Goal: Task Accomplishment & Management: Use online tool/utility

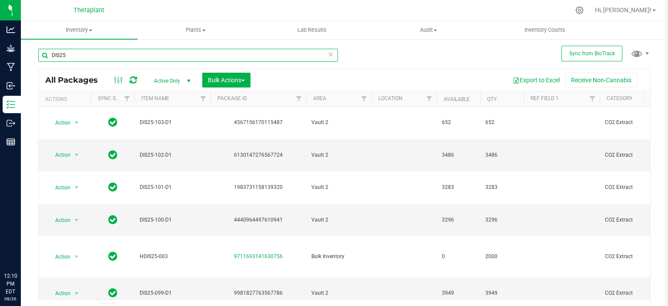
click at [180, 55] on input "DIS25" at bounding box center [188, 55] width 300 height 13
click at [181, 55] on input "DIS25" at bounding box center [188, 55] width 300 height 13
type input "mlf-25-"
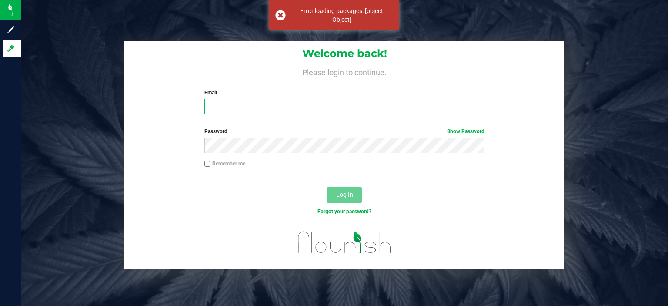
type input "[PERSON_NAME][EMAIL_ADDRESS][DOMAIN_NAME]"
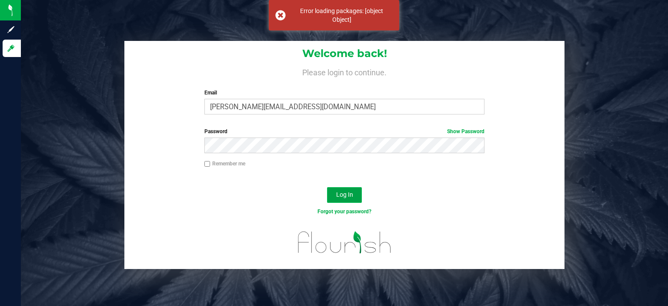
click at [346, 190] on button "Log In" at bounding box center [344, 195] width 35 height 16
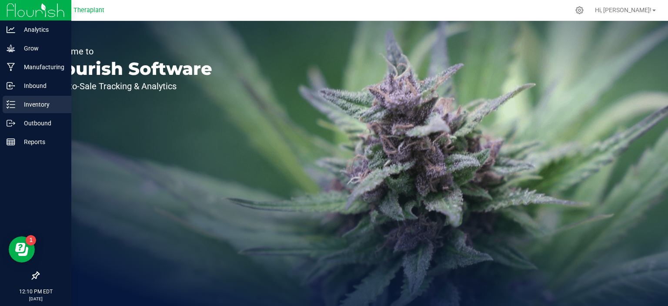
click at [19, 105] on p "Inventory" at bounding box center [41, 104] width 52 height 10
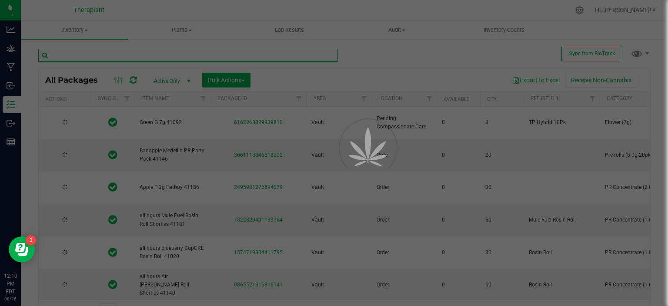
click at [159, 54] on input "text" at bounding box center [188, 55] width 300 height 13
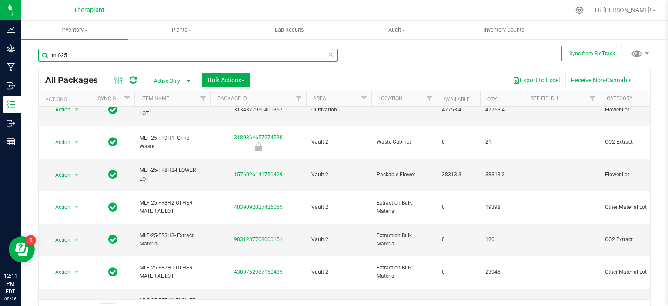
type input "mlf-25"
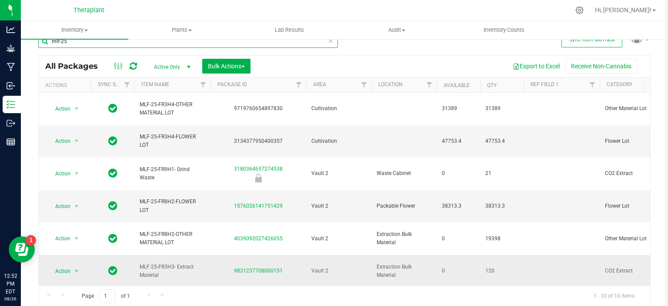
scroll to position [54, 0]
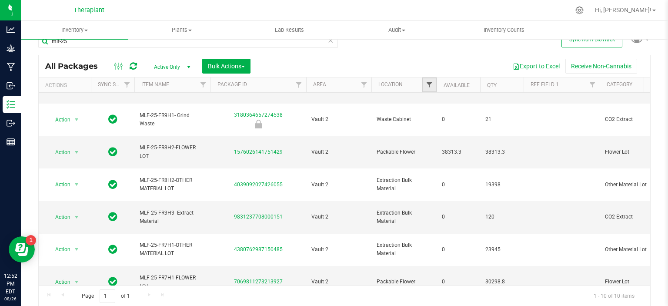
click at [431, 83] on span "Filter" at bounding box center [429, 84] width 7 height 7
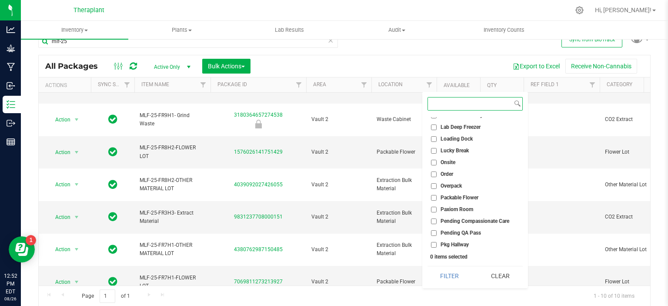
scroll to position [174, 0]
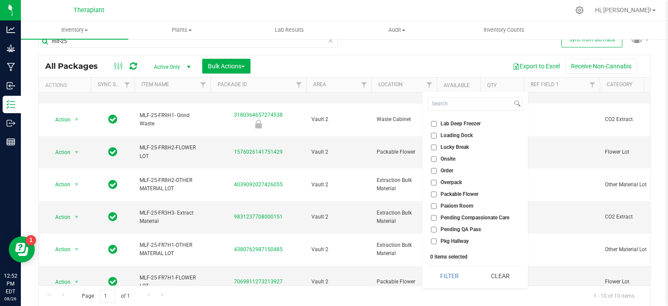
click at [458, 190] on li "Packable Flower" at bounding box center [475, 194] width 95 height 9
click at [458, 191] on span "Packable Flower" at bounding box center [460, 193] width 38 height 5
click at [437, 191] on input "Packable Flower" at bounding box center [434, 194] width 6 height 6
checkbox input "true"
click at [457, 281] on button "Filter" at bounding box center [450, 275] width 44 height 19
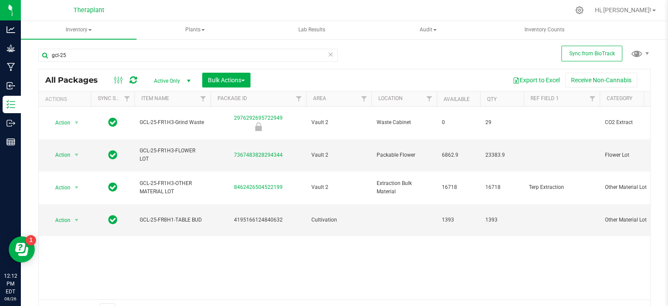
scroll to position [14, 0]
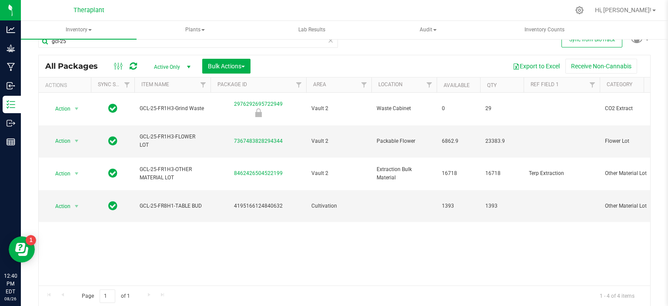
click at [329, 42] on icon at bounding box center [331, 40] width 6 height 10
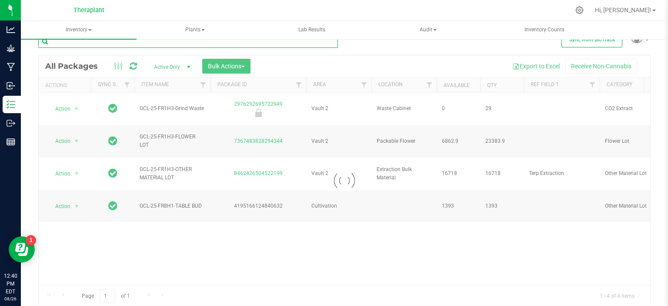
click at [329, 42] on input "text" at bounding box center [188, 41] width 300 height 13
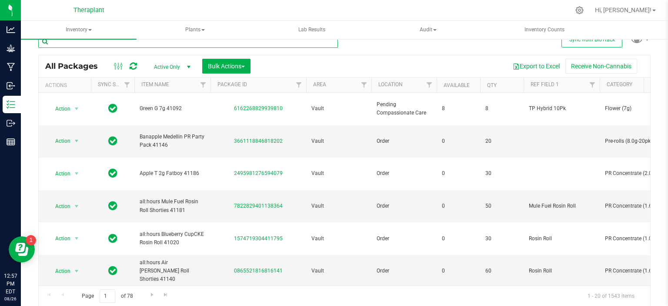
click at [117, 45] on input "text" at bounding box center [188, 41] width 300 height 13
type input "BUBBLE HASH"
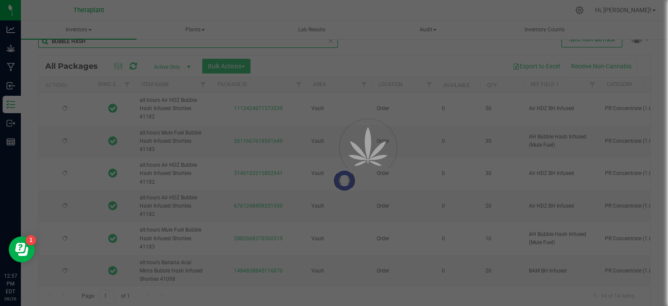
type input "[DATE]"
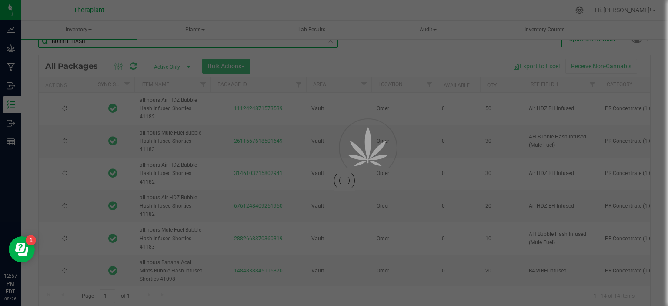
type input "[DATE]"
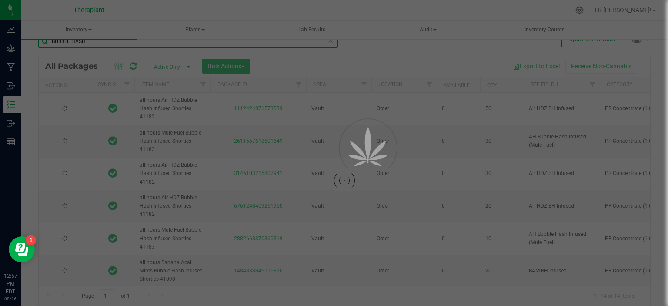
type input "[DATE]"
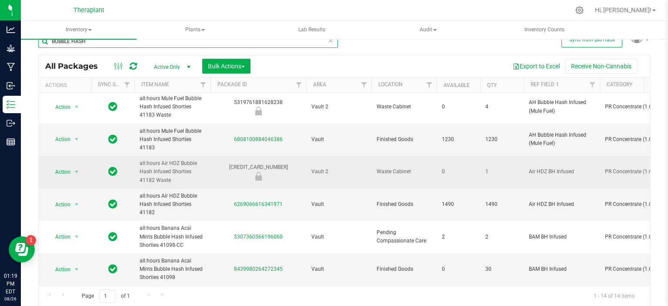
scroll to position [266, 0]
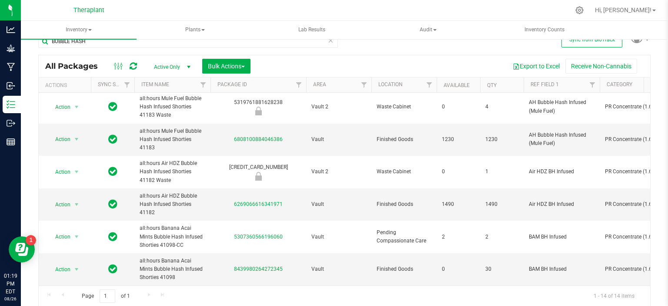
click at [111, 39] on link "Inventory All packages All inventory Waste log Create inventory" at bounding box center [79, 30] width 116 height 18
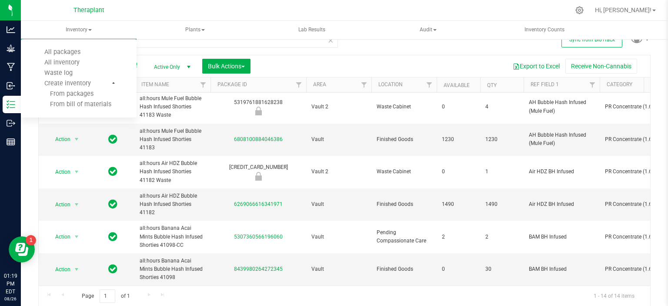
click at [111, 39] on ul "All packages All inventory Waste log Create inventory From packages From bill o…" at bounding box center [79, 78] width 116 height 78
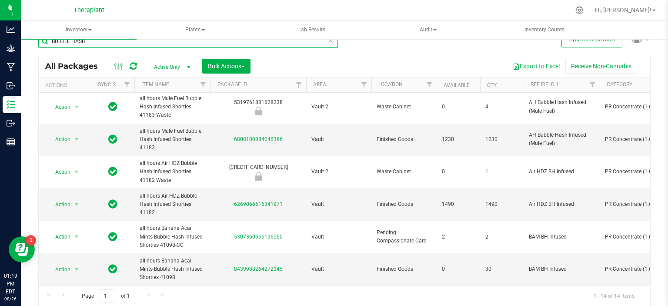
click at [135, 42] on input "BUBBLE HASH" at bounding box center [188, 41] width 300 height 13
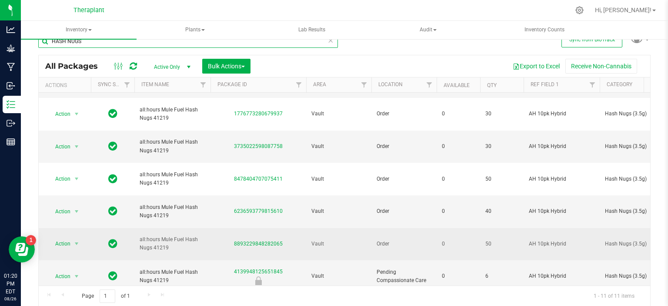
scroll to position [95, 0]
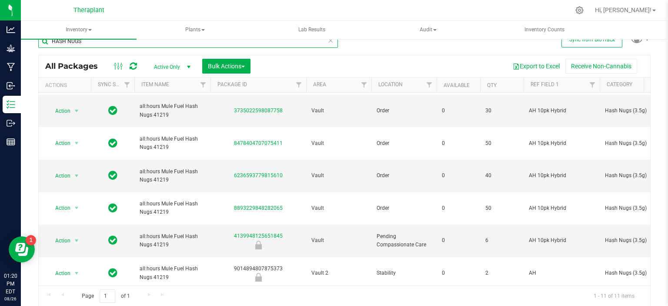
type input "HASH NUGS"
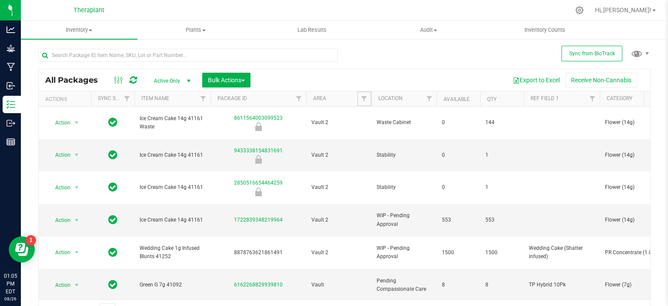
click at [364, 99] on span "Filter" at bounding box center [364, 98] width 7 height 7
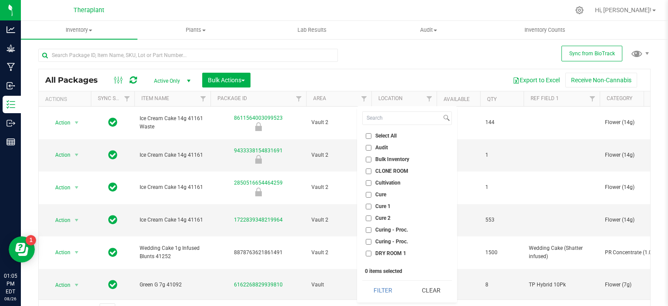
click at [380, 220] on span "Cure 2" at bounding box center [382, 217] width 15 height 5
click at [372, 220] on input "Cure 2" at bounding box center [369, 218] width 6 height 6
checkbox input "true"
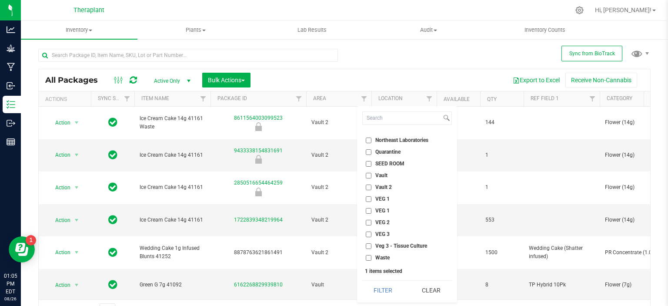
click at [386, 183] on li "Vault 2" at bounding box center [407, 187] width 90 height 9
click at [385, 184] on span "Vault 2" at bounding box center [383, 186] width 17 height 5
click at [372, 184] on input "Vault 2" at bounding box center [369, 187] width 6 height 6
checkbox input "true"
click at [385, 290] on button "Filter" at bounding box center [383, 290] width 42 height 19
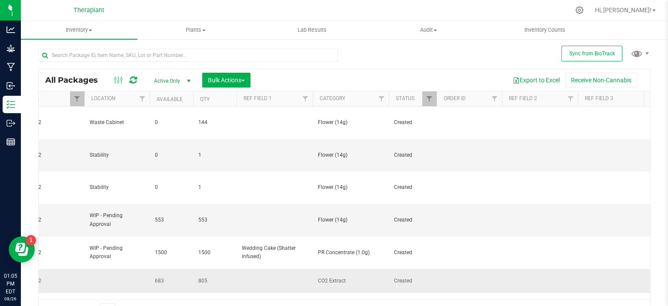
scroll to position [0, 289]
click at [381, 100] on span "Filter" at bounding box center [379, 98] width 7 height 7
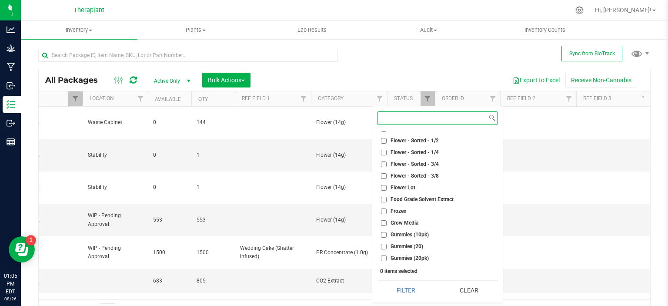
scroll to position [522, 0]
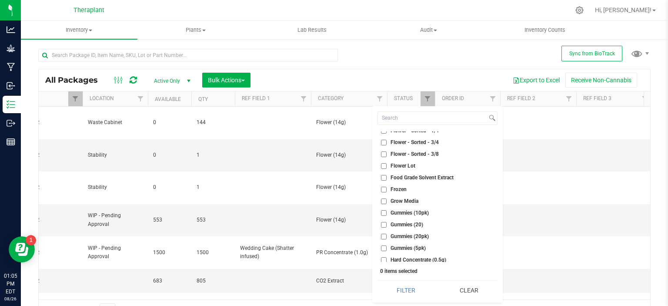
click at [407, 166] on span "Flower Lot" at bounding box center [403, 165] width 25 height 5
click at [387, 166] on input "Flower Lot" at bounding box center [384, 166] width 6 height 6
checkbox input "true"
click at [415, 289] on button "Filter" at bounding box center [406, 290] width 57 height 19
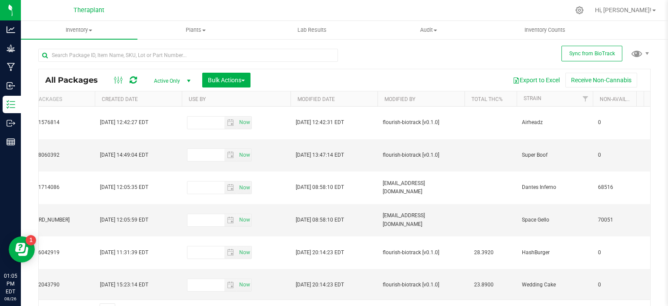
click at [141, 98] on th "Created Date" at bounding box center [138, 98] width 87 height 15
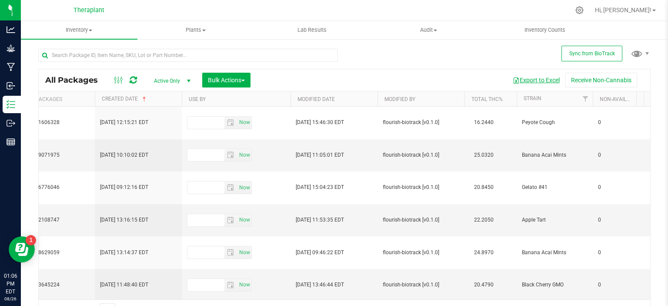
click at [516, 78] on button "Export to Excel" at bounding box center [536, 80] width 58 height 15
